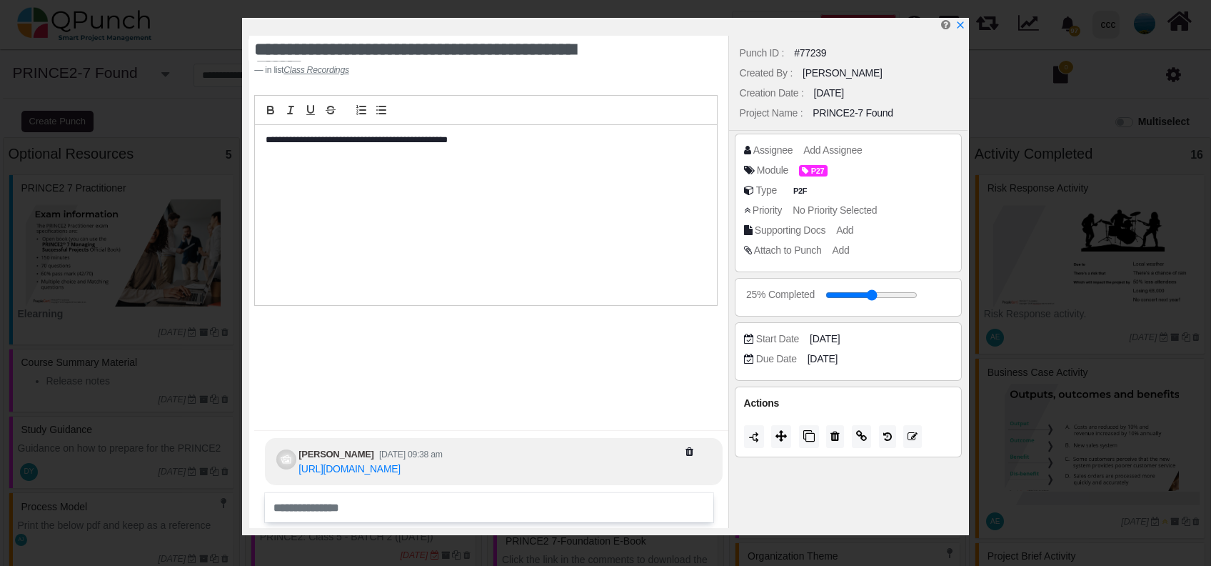
select select "*****"
click at [401, 463] on link "[URL][DOMAIN_NAME]" at bounding box center [349, 468] width 102 height 11
click at [957, 28] on icon "x" at bounding box center [959, 25] width 11 height 11
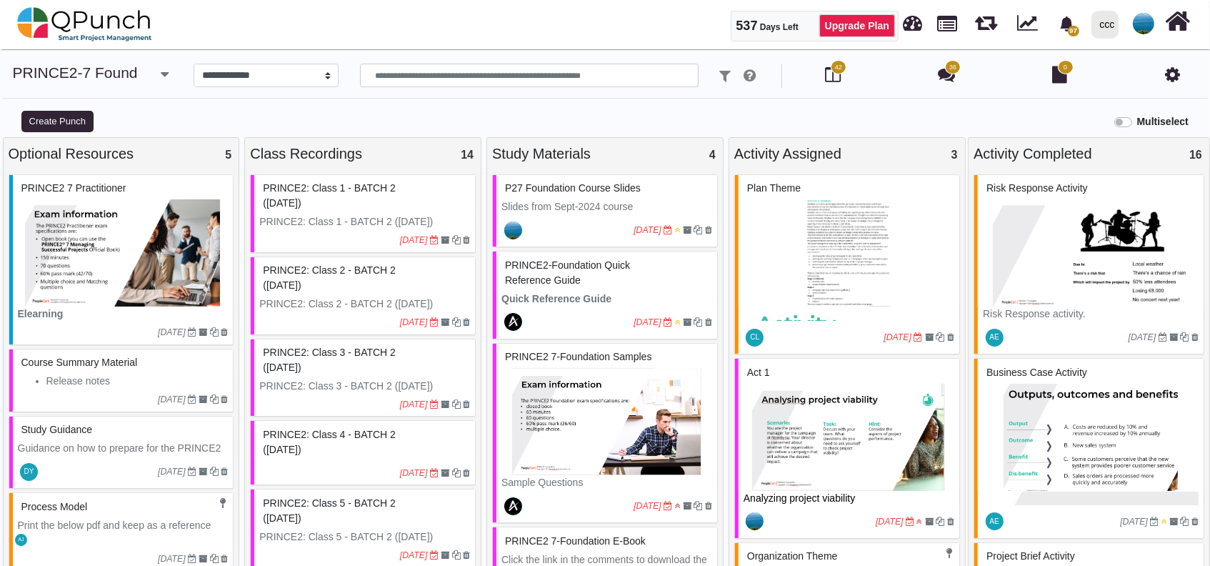
click at [1170, 80] on icon at bounding box center [1172, 74] width 15 height 17
click at [1147, 31] on img at bounding box center [1142, 23] width 21 height 21
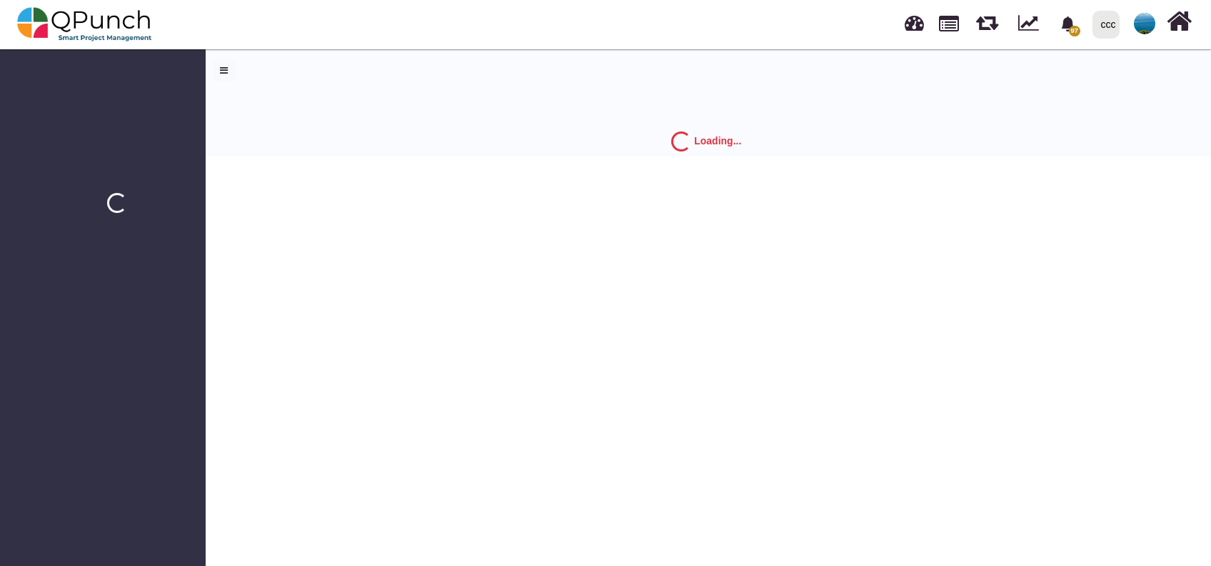
click at [1137, 23] on img at bounding box center [1144, 23] width 21 height 21
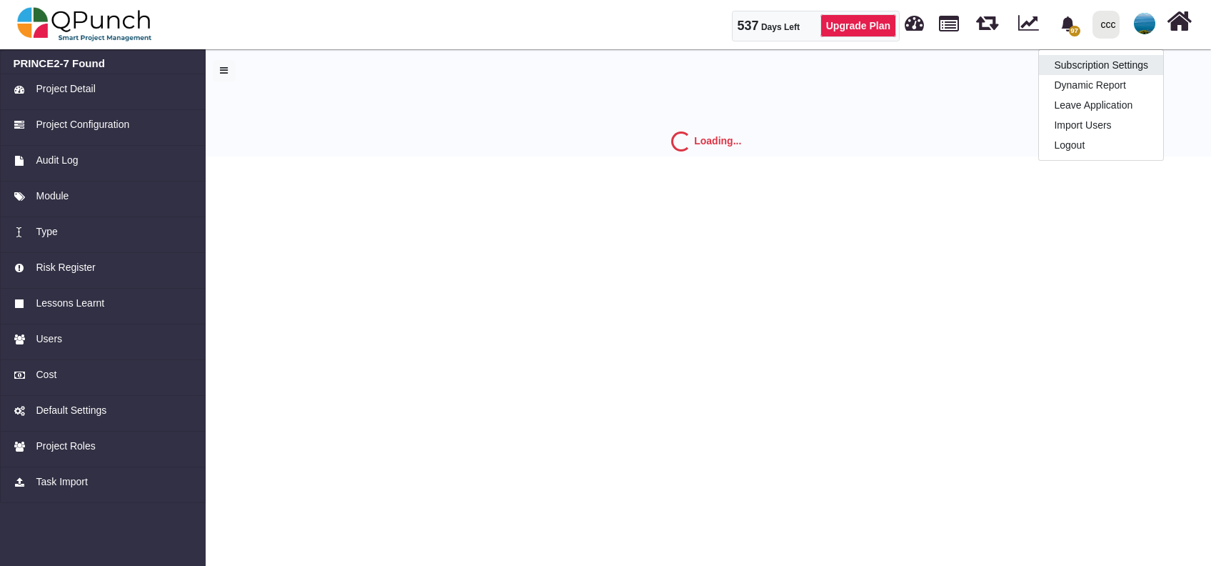
click at [1122, 59] on link "Subscription Settings" at bounding box center [1101, 65] width 124 height 20
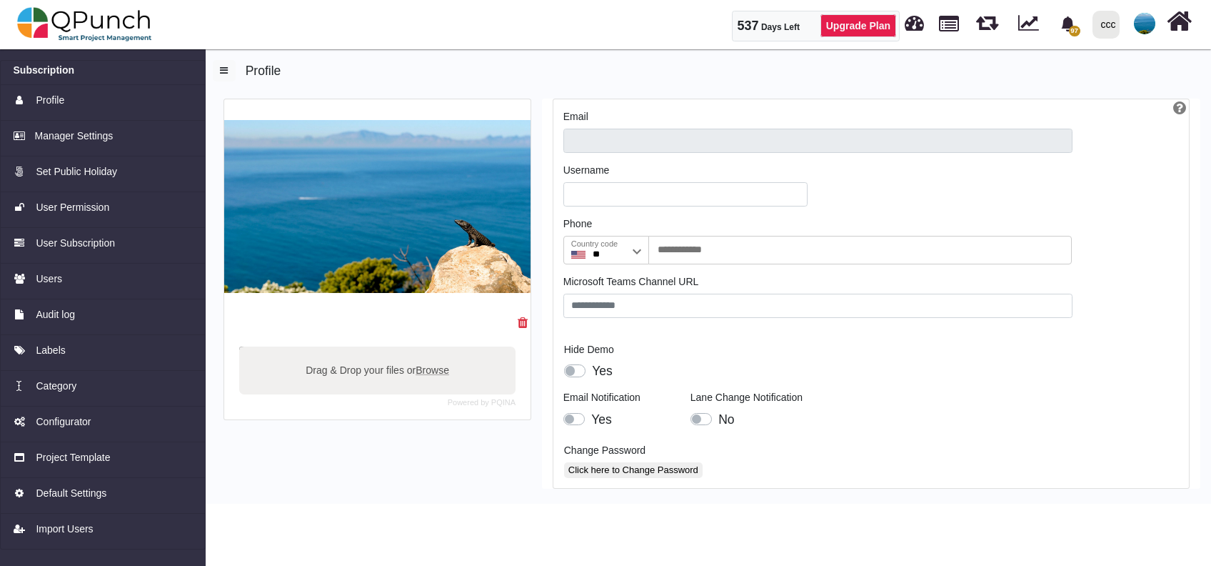
type input "**********"
type input "*******"
click at [81, 279] on div "Users" at bounding box center [103, 278] width 179 height 15
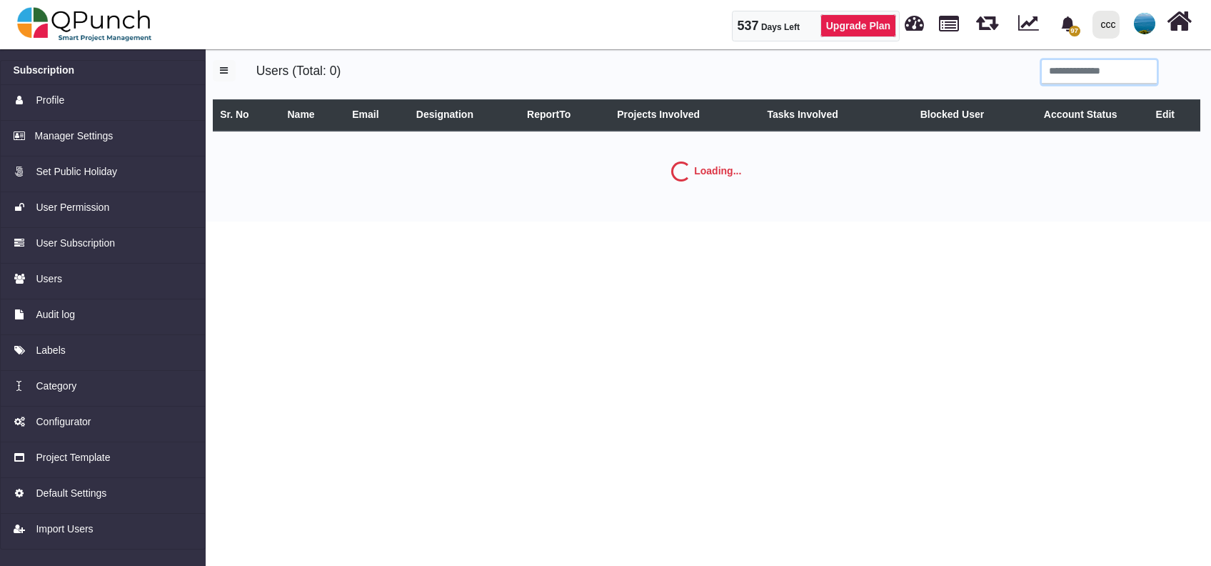
click at [1125, 68] on input "search" at bounding box center [1099, 72] width 115 height 24
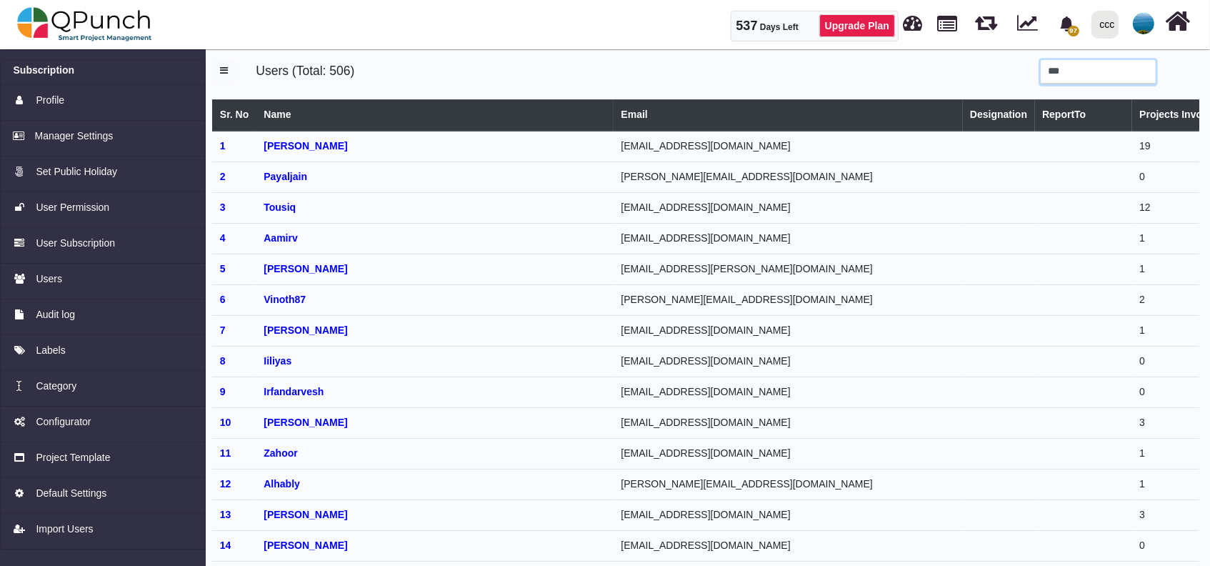
click at [1103, 74] on input "***" at bounding box center [1097, 72] width 115 height 24
type input "***"
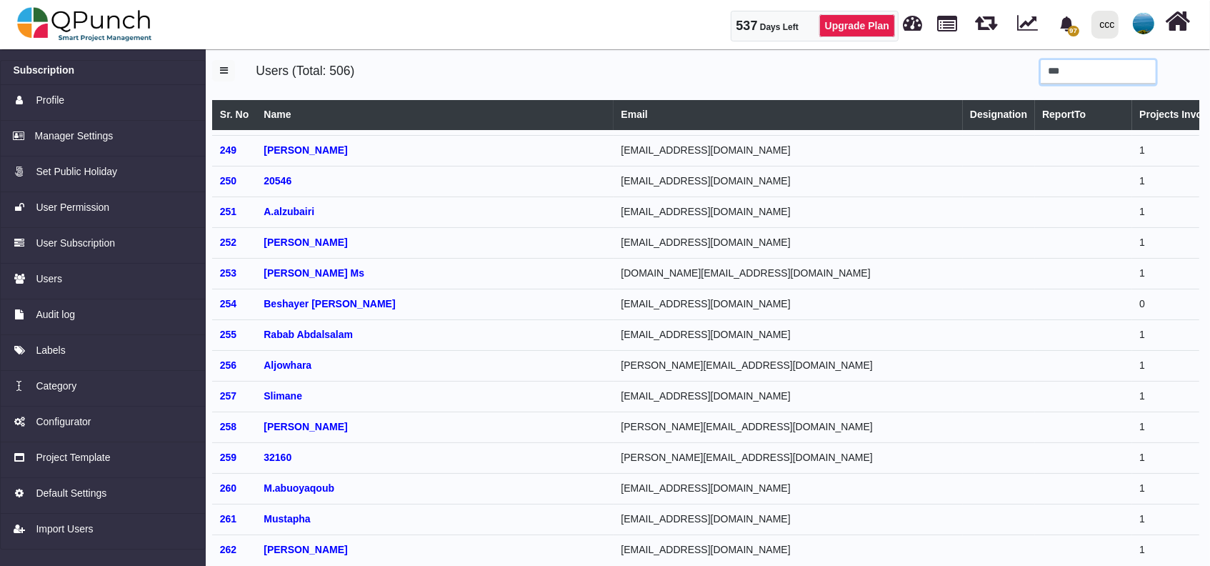
scroll to position [7426, 0]
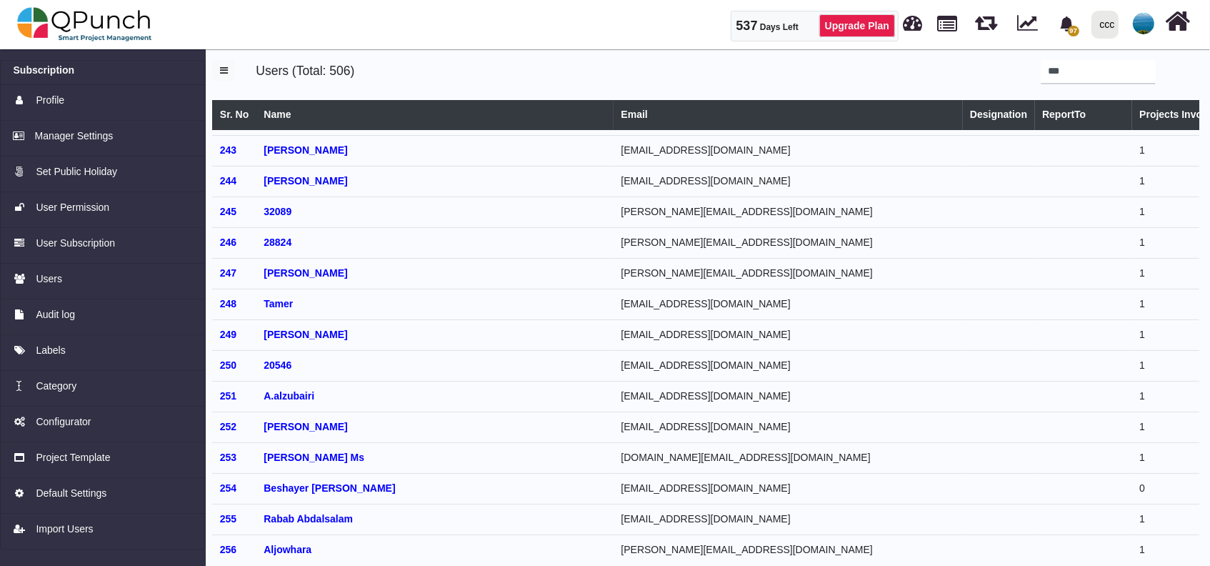
drag, startPoint x: 1200, startPoint y: 325, endPoint x: 810, endPoint y: 196, distance: 410.7
click at [1170, 249] on div "Users (Total: 506) *** Sr. No Name Email Designation ReportTo Projects Involved…" at bounding box center [705, 309] width 1008 height 528
click at [668, 79] on div "Users (Total: 506)" at bounding box center [483, 72] width 477 height 24
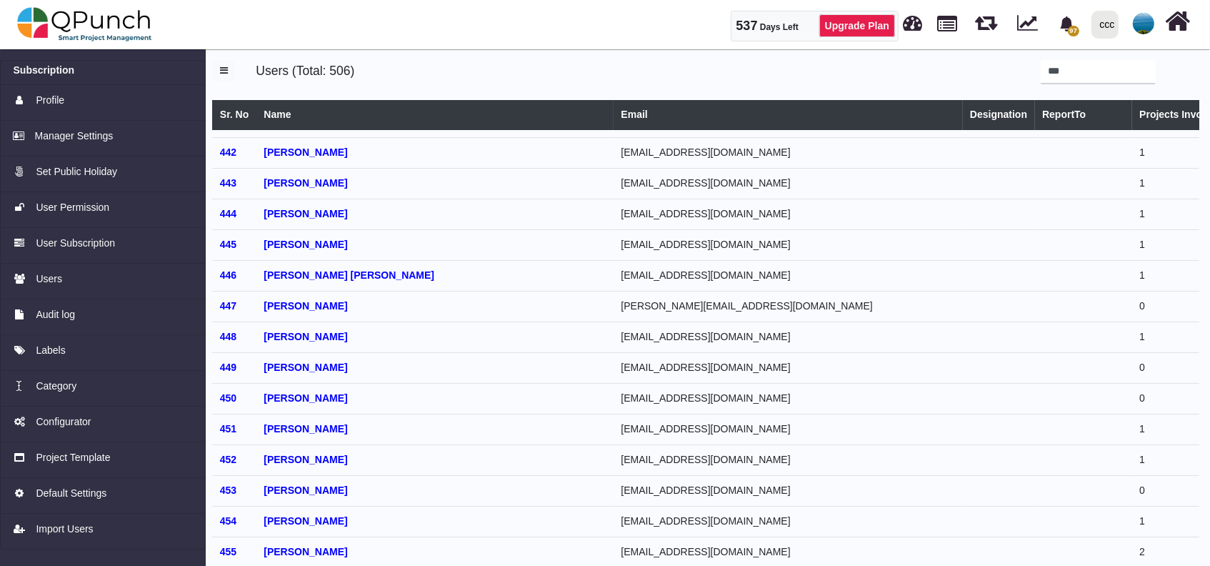
scroll to position [13779, 0]
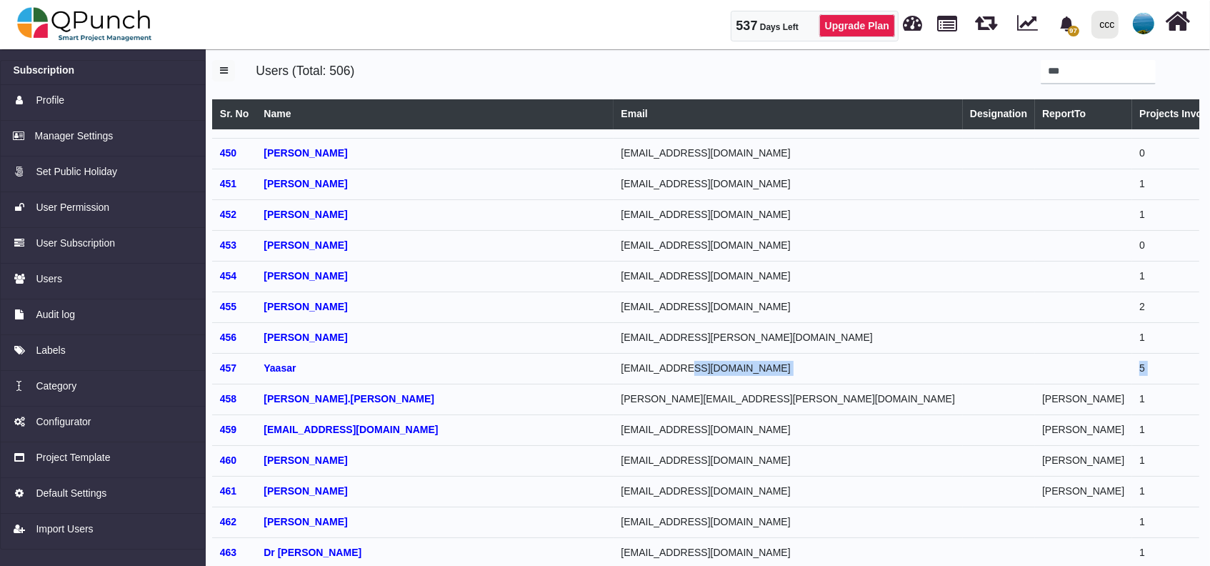
drag, startPoint x: 653, startPoint y: 338, endPoint x: 1087, endPoint y: 345, distance: 434.9
click at [1087, 353] on tr "457 Yaasar [EMAIL_ADDRESS][DOMAIN_NAME] 5 0 ACTIVE" at bounding box center [864, 368] width 1304 height 31
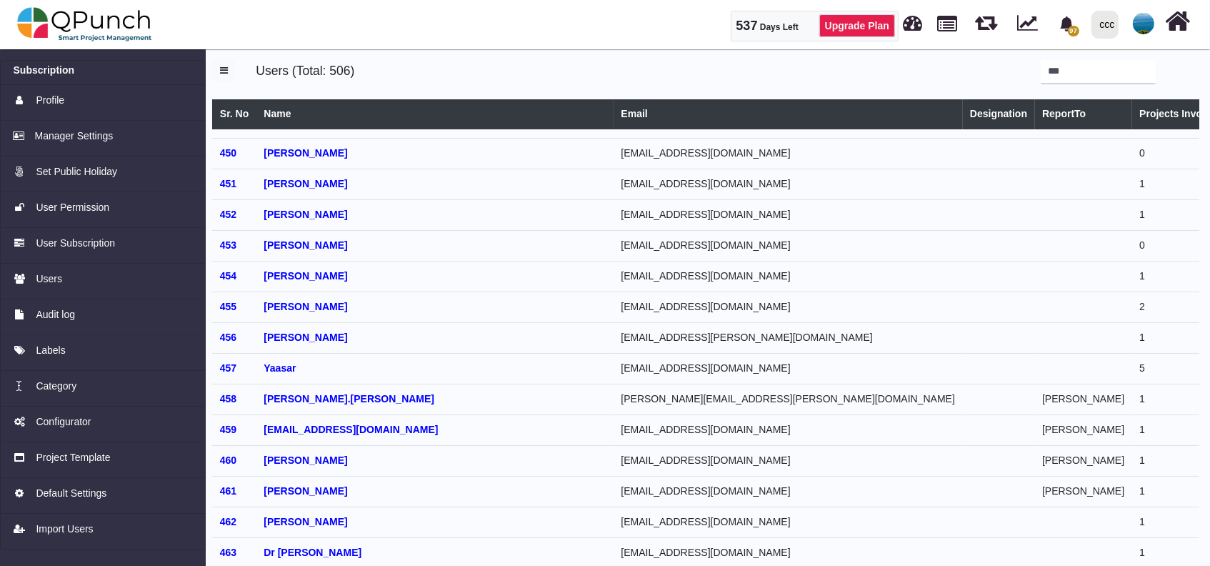
drag, startPoint x: 1174, startPoint y: 328, endPoint x: 1031, endPoint y: 334, distance: 142.9
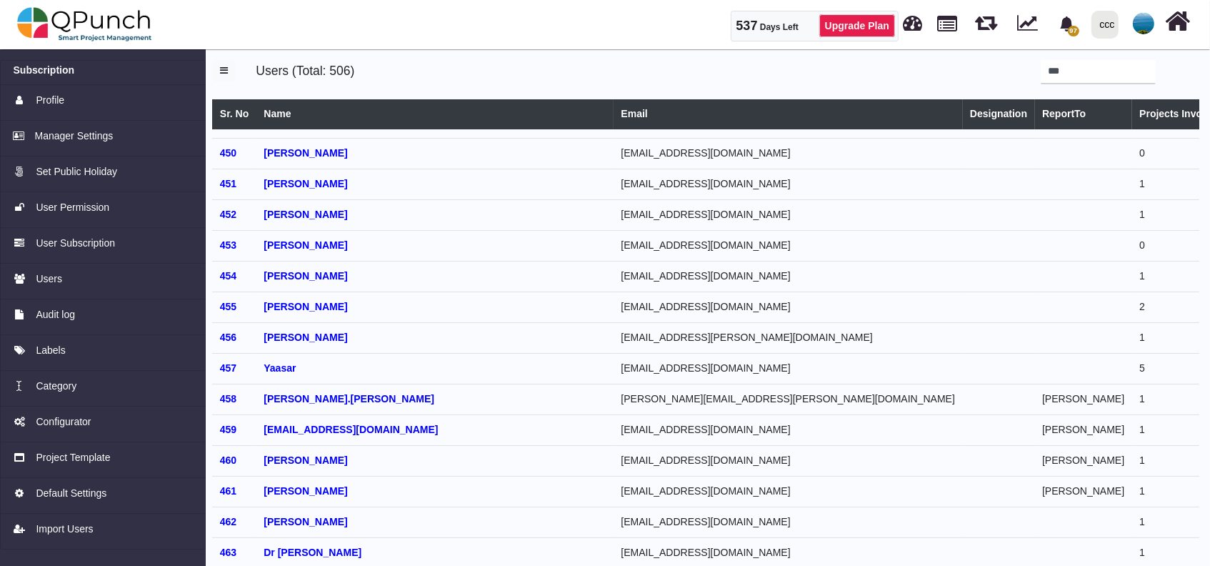
click at [675, 353] on td "[EMAIL_ADDRESS][DOMAIN_NAME]" at bounding box center [787, 368] width 349 height 31
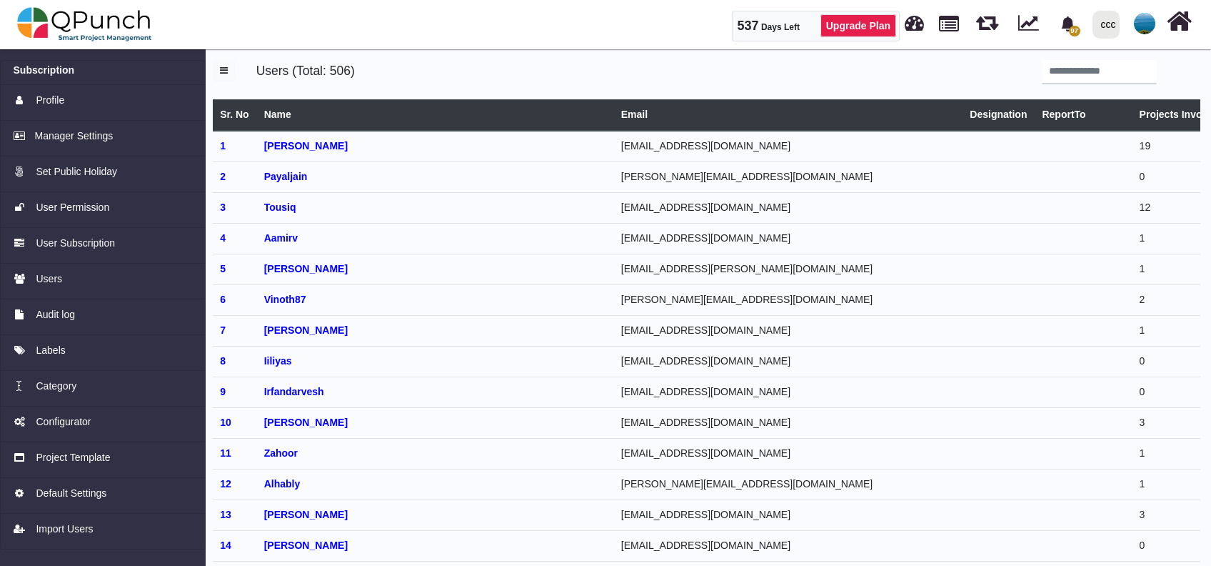
click at [715, 74] on div "Users (Total: 506)" at bounding box center [485, 72] width 478 height 24
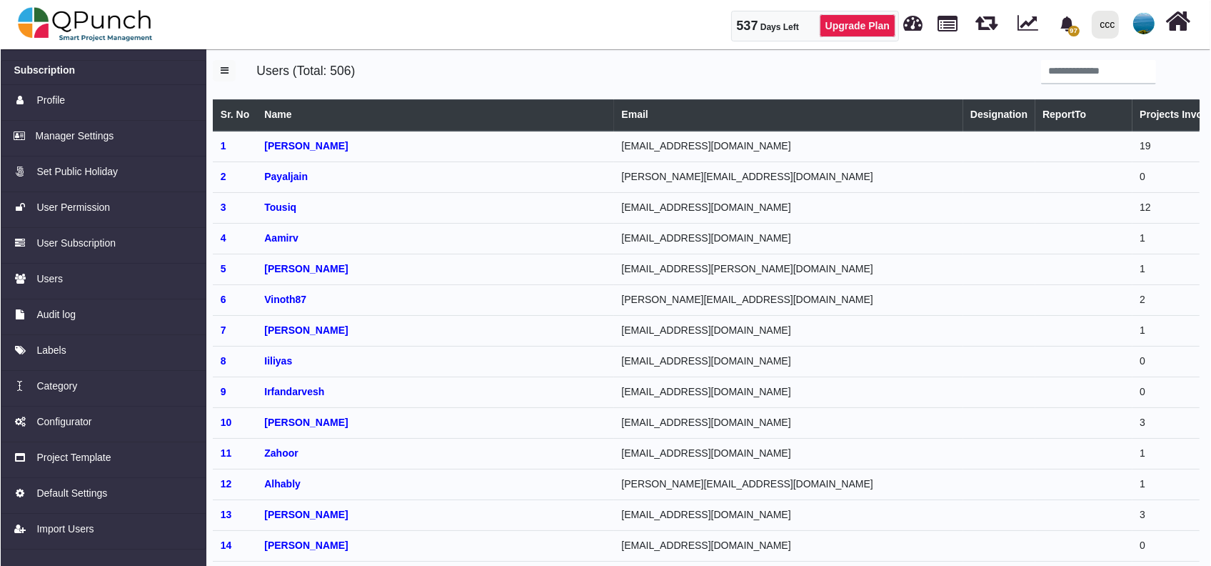
scroll to position [13596, 0]
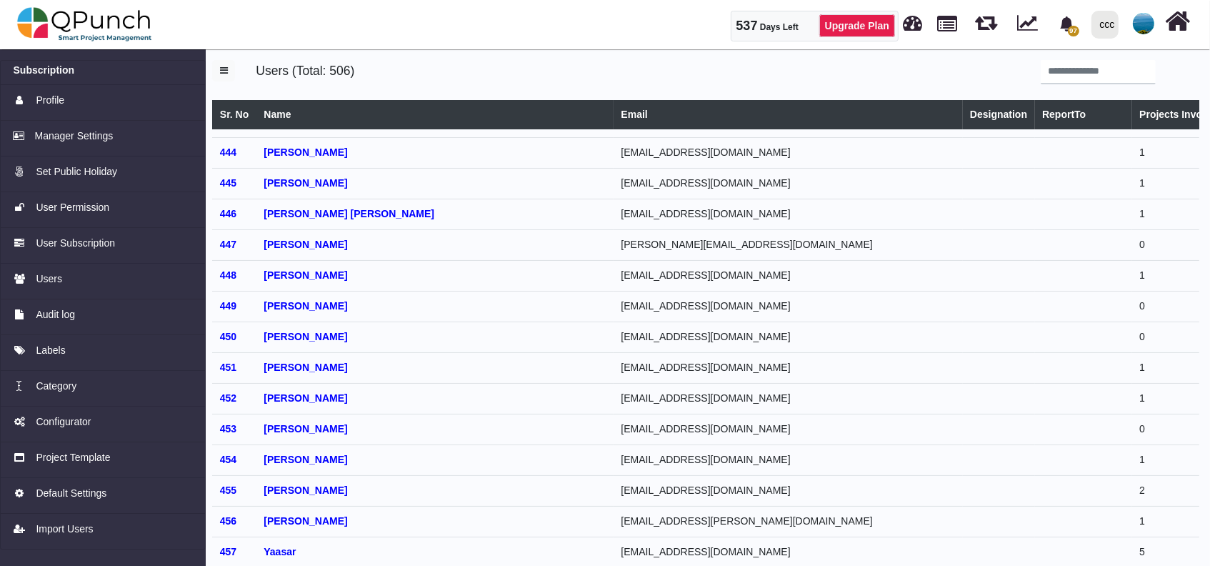
click at [613, 536] on td "[EMAIL_ADDRESS][DOMAIN_NAME]" at bounding box center [787, 551] width 349 height 31
select select
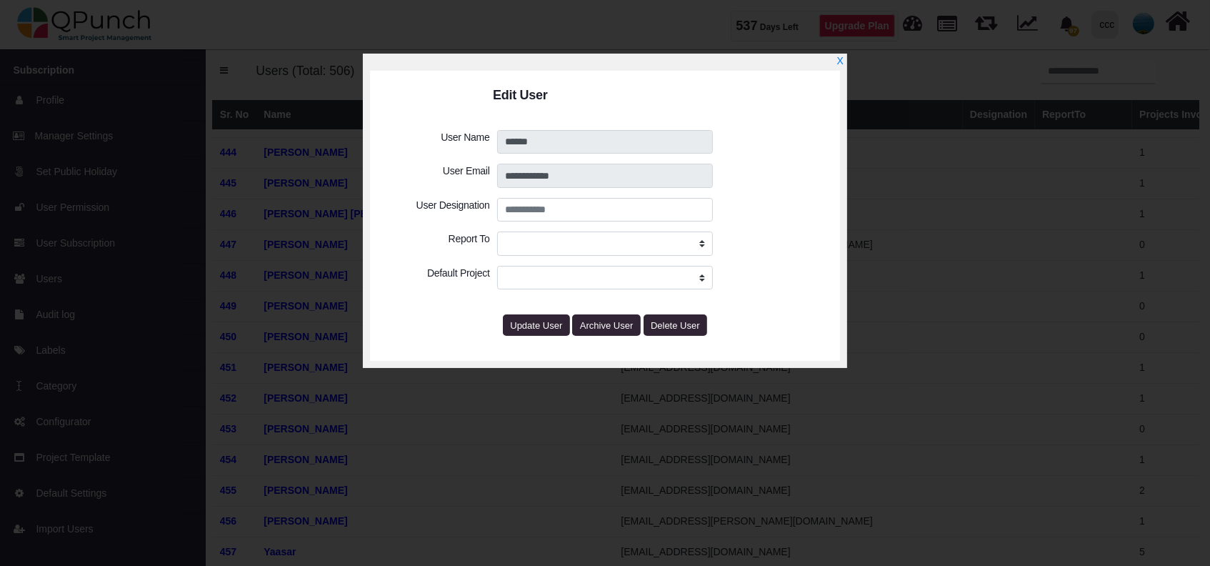
select select
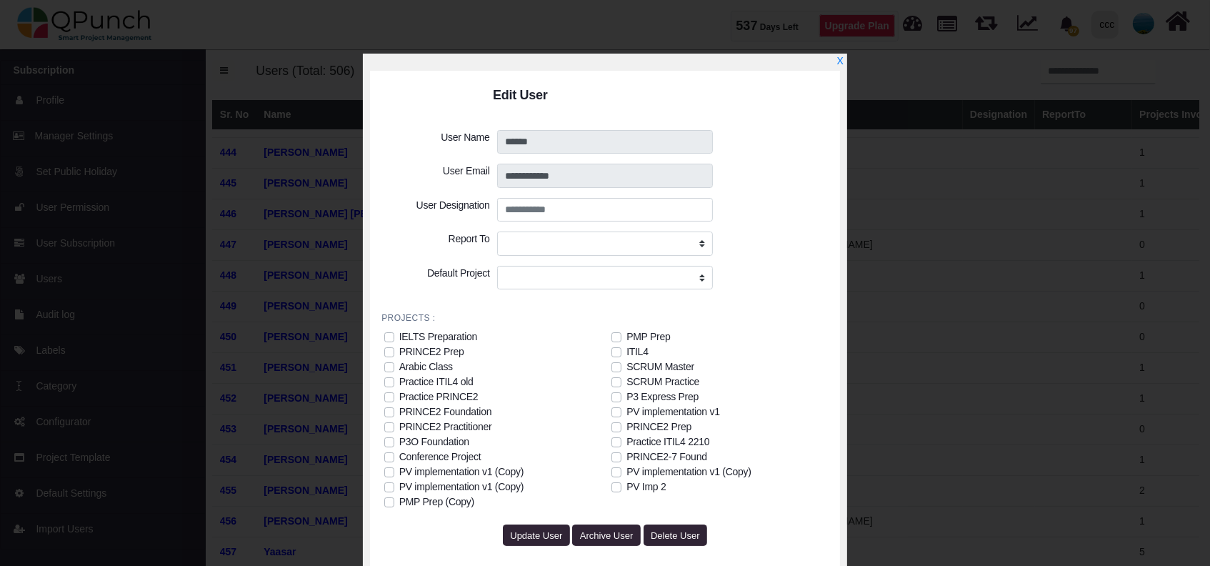
click at [399, 411] on label "PRINCE2 Foundation" at bounding box center [445, 411] width 93 height 15
click at [626, 458] on label "PRINCE2-7 Found" at bounding box center [666, 456] width 81 height 15
click at [399, 484] on label "PV implementation v1 (Copy)" at bounding box center [461, 486] width 125 height 15
click at [399, 473] on label "PV implementation v1 (Copy)" at bounding box center [461, 471] width 125 height 15
click at [423, 490] on div "PV implementation v1 (Copy)" at bounding box center [461, 486] width 125 height 15
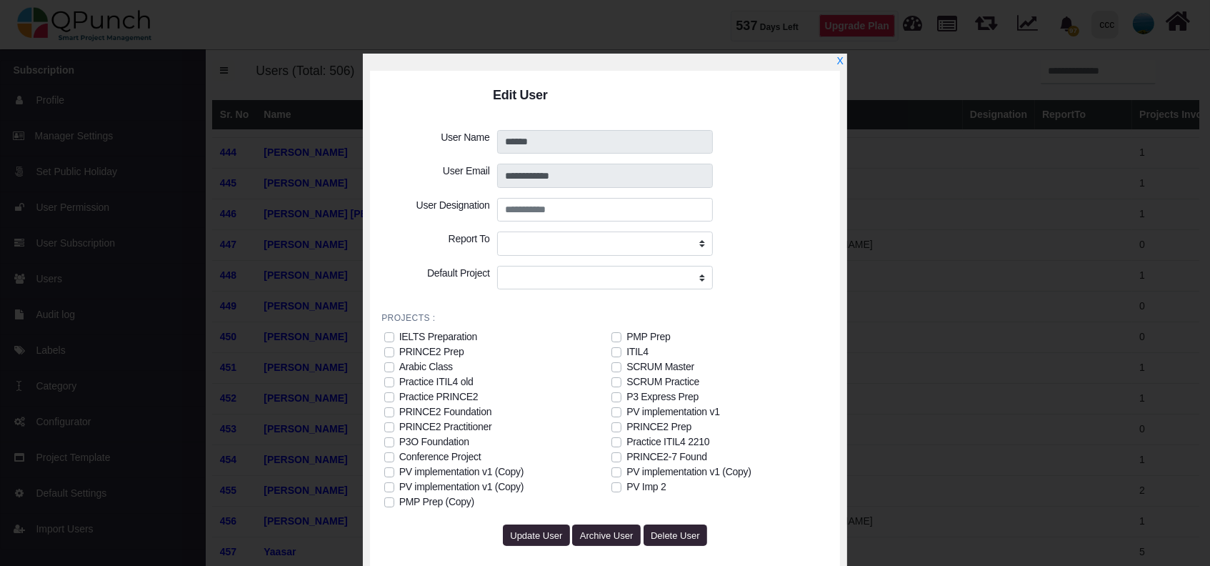
click at [414, 474] on div "PV implementation v1 (Copy)" at bounding box center [461, 471] width 125 height 15
click at [468, 432] on div "PRINCE2 Practitioner" at bounding box center [445, 426] width 93 height 15
click at [457, 446] on div "P3O Foundation" at bounding box center [434, 441] width 70 height 15
drag, startPoint x: 547, startPoint y: 535, endPoint x: 556, endPoint y: 521, distance: 17.0
click at [546, 536] on span "Update User" at bounding box center [536, 535] width 52 height 11
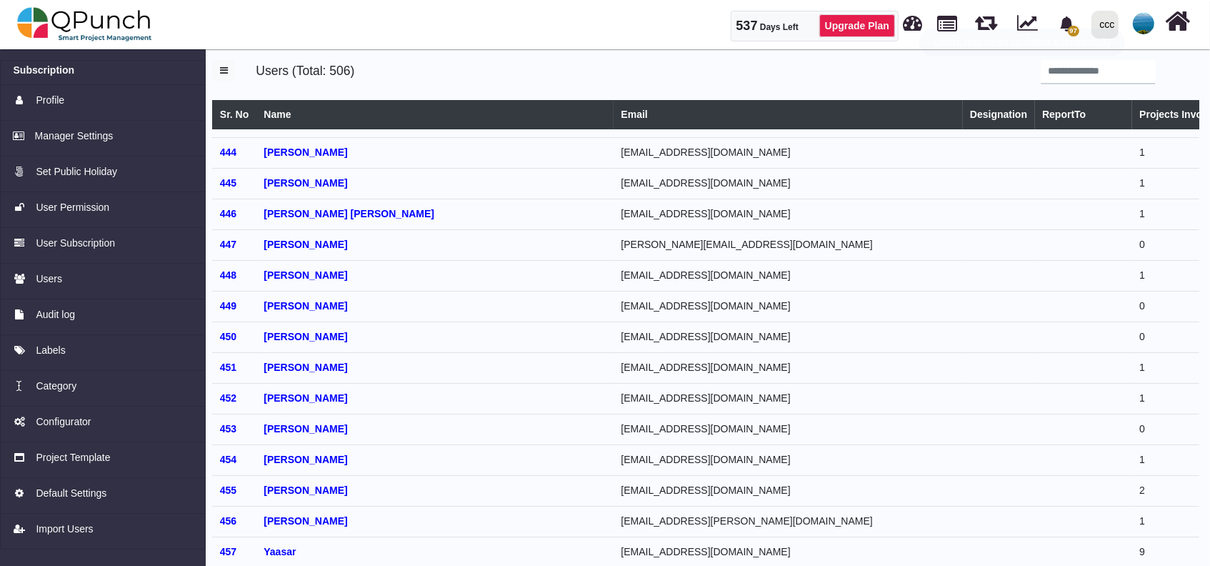
click at [1140, 20] on img at bounding box center [1142, 23] width 21 height 21
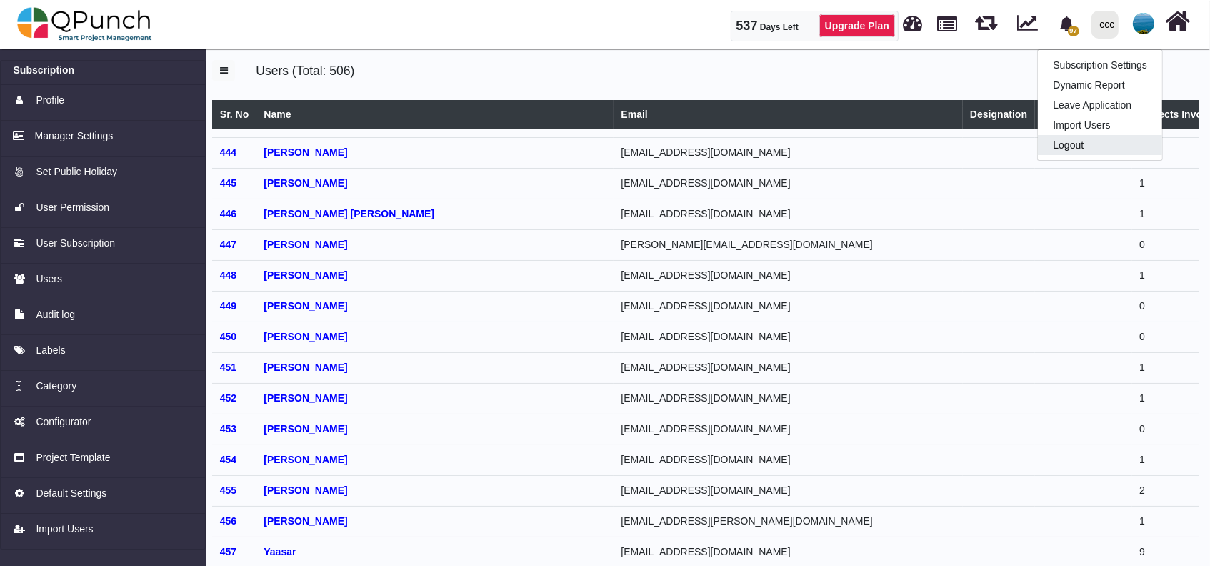
click at [1058, 149] on link "Logout" at bounding box center [1100, 145] width 124 height 20
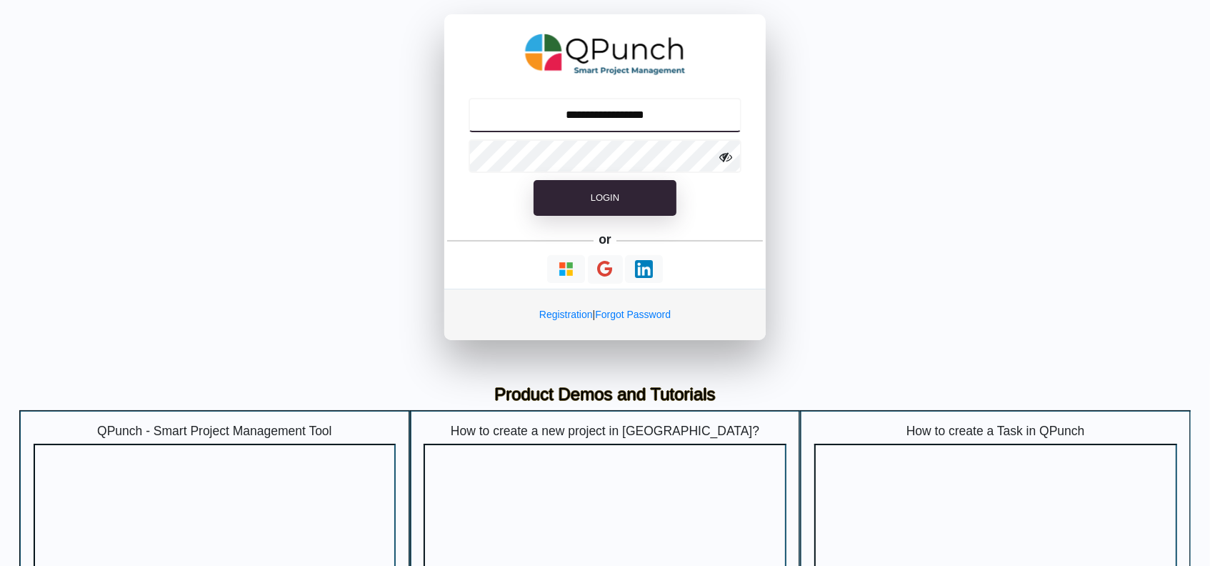
click at [665, 103] on input "**********" at bounding box center [604, 115] width 273 height 34
type input "**********"
click at [651, 116] on input "**********" at bounding box center [604, 115] width 273 height 34
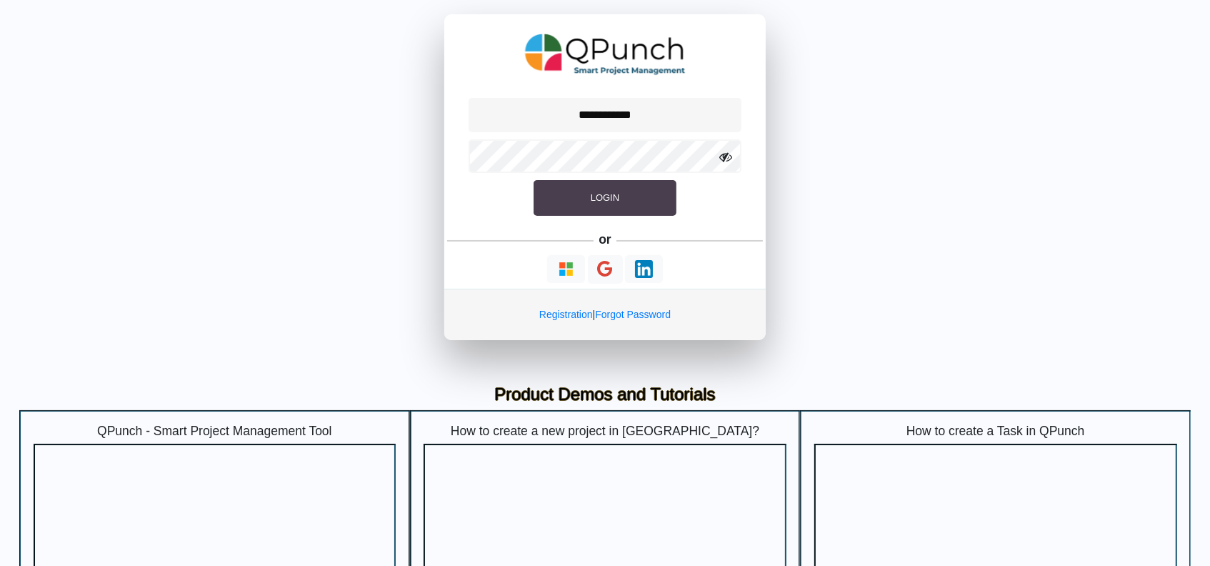
click at [617, 195] on span "Login" at bounding box center [605, 197] width 29 height 11
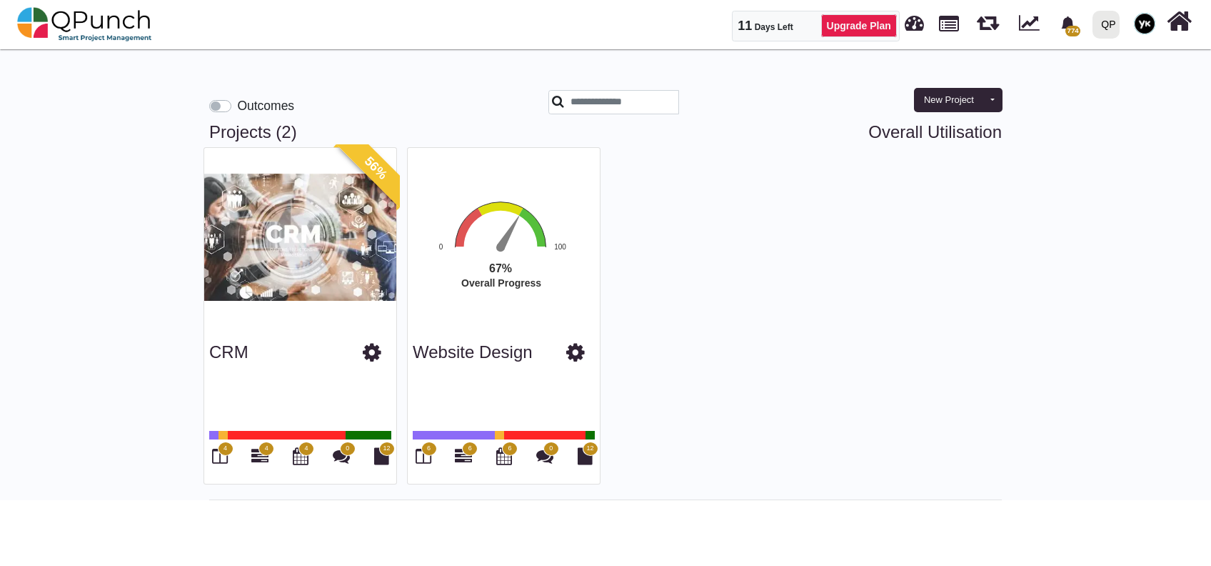
drag, startPoint x: 794, startPoint y: 119, endPoint x: 783, endPoint y: 86, distance: 34.5
click at [788, 108] on div "Outcomes New Project Toggle dropdown New Project Wiz New Program Projects (2) O…" at bounding box center [606, 280] width 814 height 440
click at [383, 96] on div "Outcomes" at bounding box center [368, 106] width 339 height 32
